Goal: Task Accomplishment & Management: Use online tool/utility

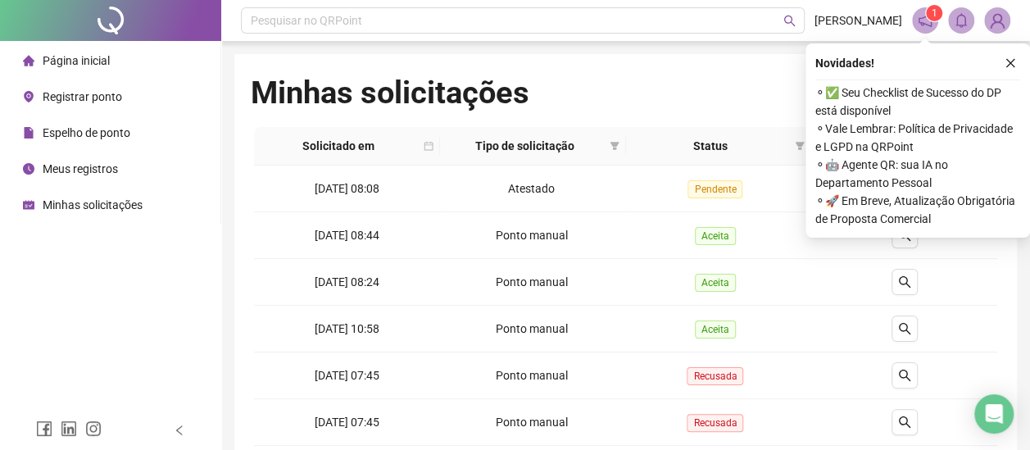
click at [102, 59] on span "Página inicial" at bounding box center [76, 60] width 67 height 13
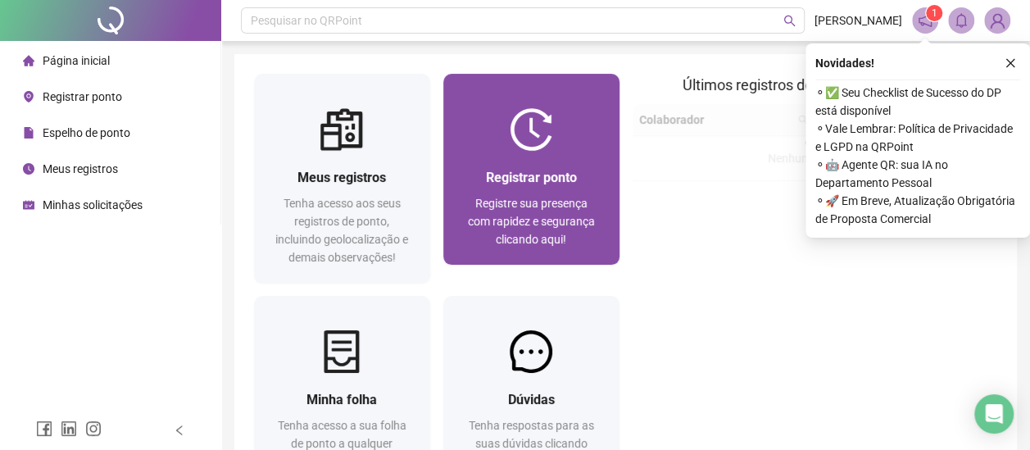
click at [570, 154] on div "Registrar ponto Registre sua presença com rapidez e segurança clicando aqui!" at bounding box center [531, 208] width 176 height 114
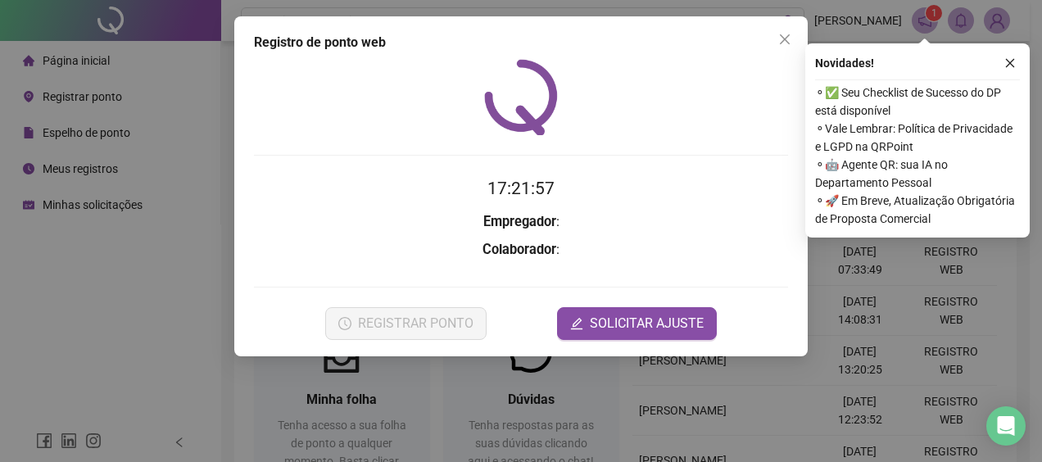
click at [1000, 63] on div "Novidades !" at bounding box center [917, 63] width 205 height 20
drag, startPoint x: 1013, startPoint y: 59, endPoint x: 695, endPoint y: 177, distance: 339.1
click at [1009, 60] on icon "close" at bounding box center [1010, 62] width 11 height 11
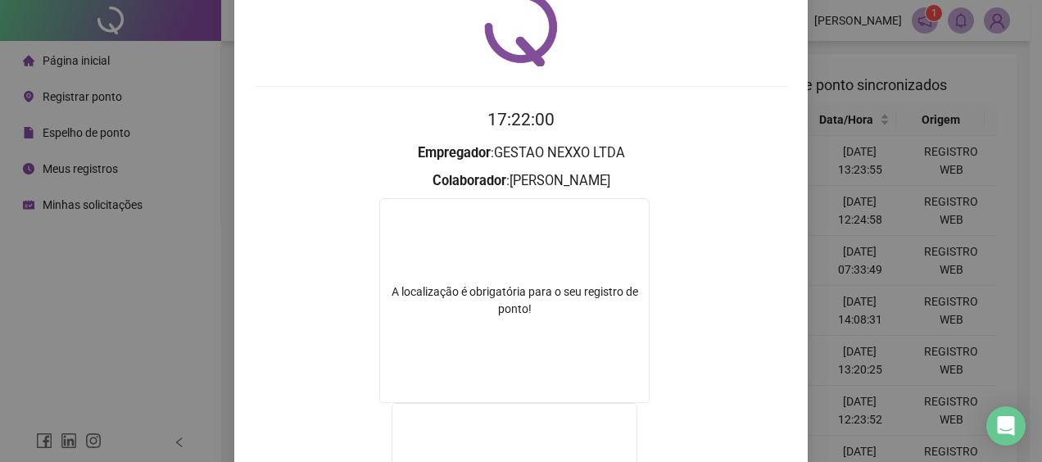
scroll to position [220, 0]
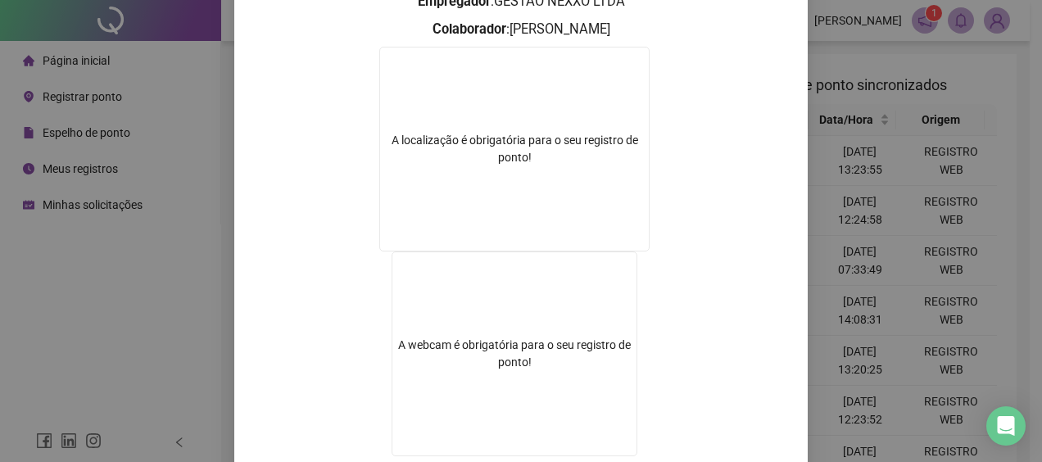
click at [1005, 192] on div "Registro de ponto web 17:22:00 Empregador : GESTAO NEXXO LTDA Colaborador : AND…" at bounding box center [521, 231] width 1042 height 462
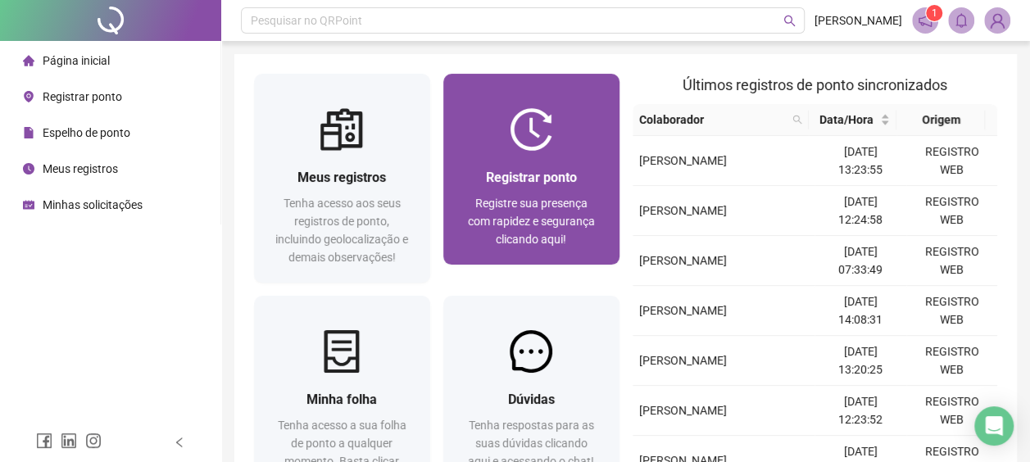
click at [559, 167] on div "Registrar ponto" at bounding box center [531, 177] width 137 height 20
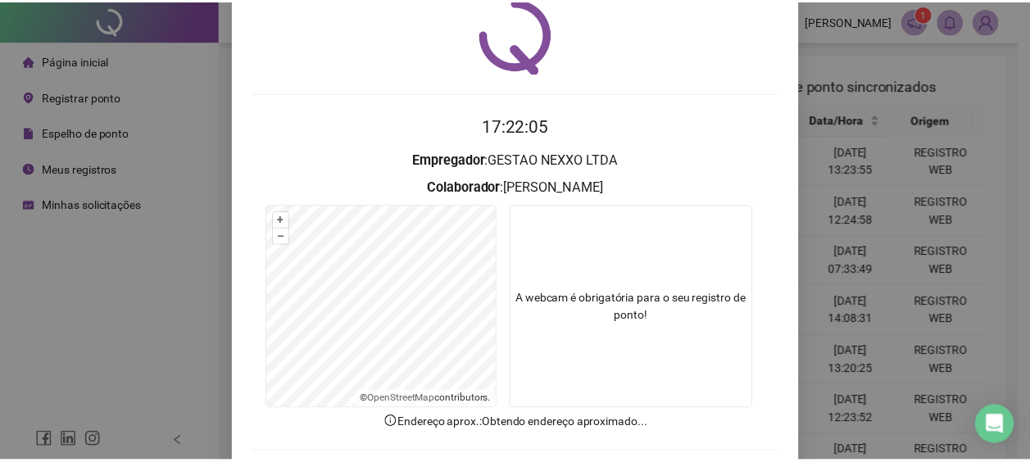
scroll to position [140, 0]
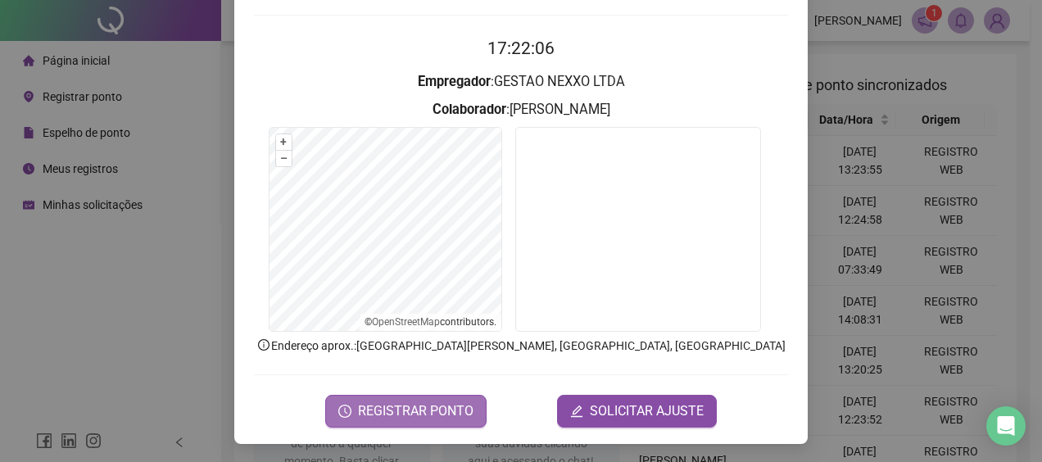
click at [369, 408] on span "REGISTRAR PONTO" at bounding box center [416, 412] width 116 height 20
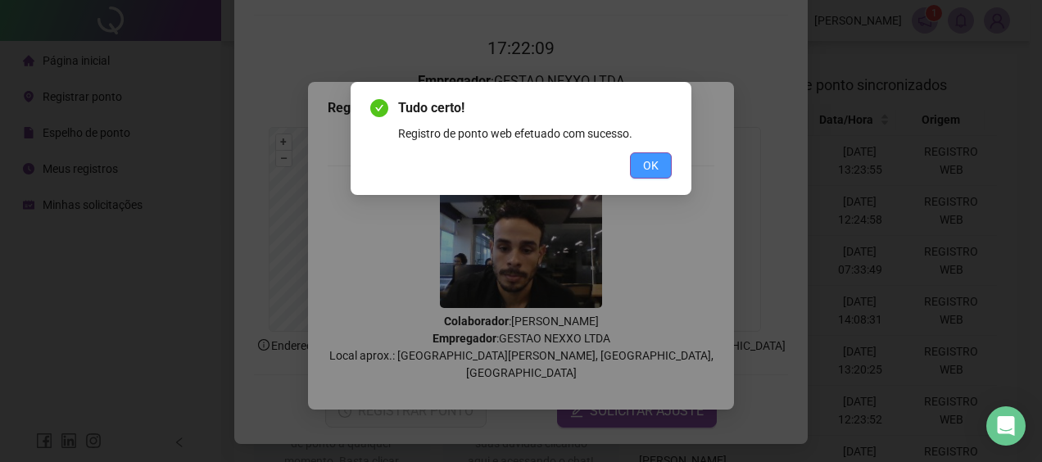
click at [649, 164] on span "OK" at bounding box center [651, 166] width 16 height 18
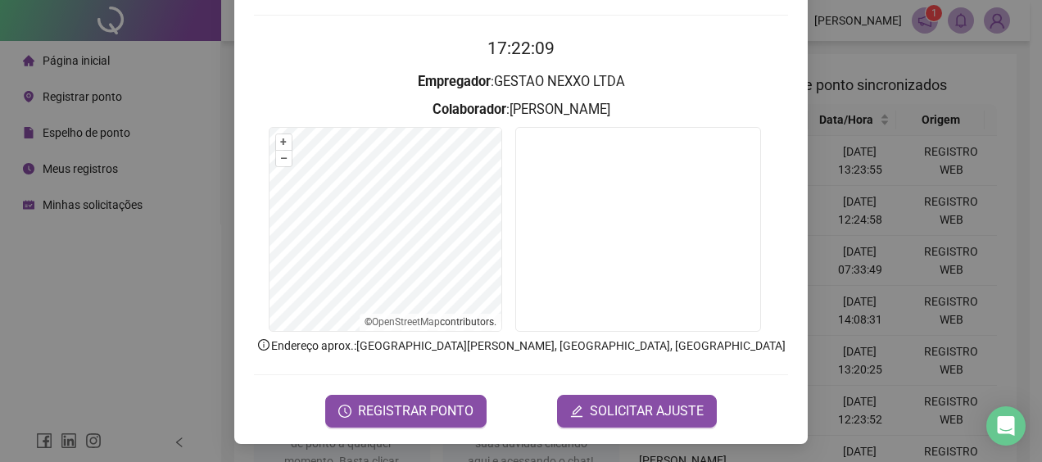
click at [912, 114] on div "Registro de ponto web 17:22:09 Empregador : GESTAO NEXXO LTDA Colaborador : AND…" at bounding box center [521, 231] width 1042 height 462
